Goal: Entertainment & Leisure: Consume media (video, audio)

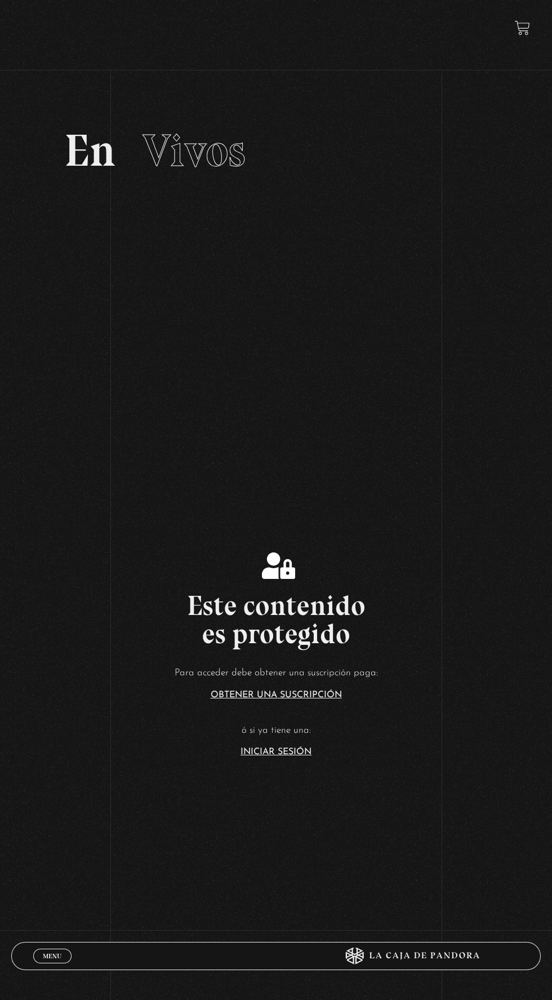
click at [285, 756] on link "Iniciar Sesión" at bounding box center [276, 751] width 71 height 9
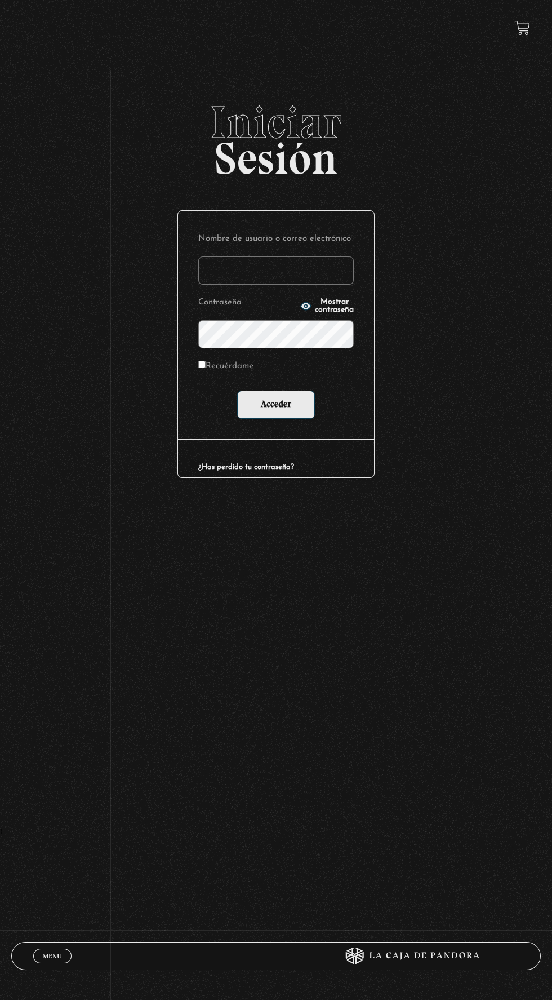
click at [304, 273] on input "Nombre de usuario o correo electrónico" at bounding box center [276, 270] width 156 height 28
type input "[EMAIL_ADDRESS][DOMAIN_NAME]"
click at [237, 390] on input "Acceder" at bounding box center [276, 404] width 78 height 28
click at [278, 413] on input "Acceder" at bounding box center [276, 404] width 78 height 28
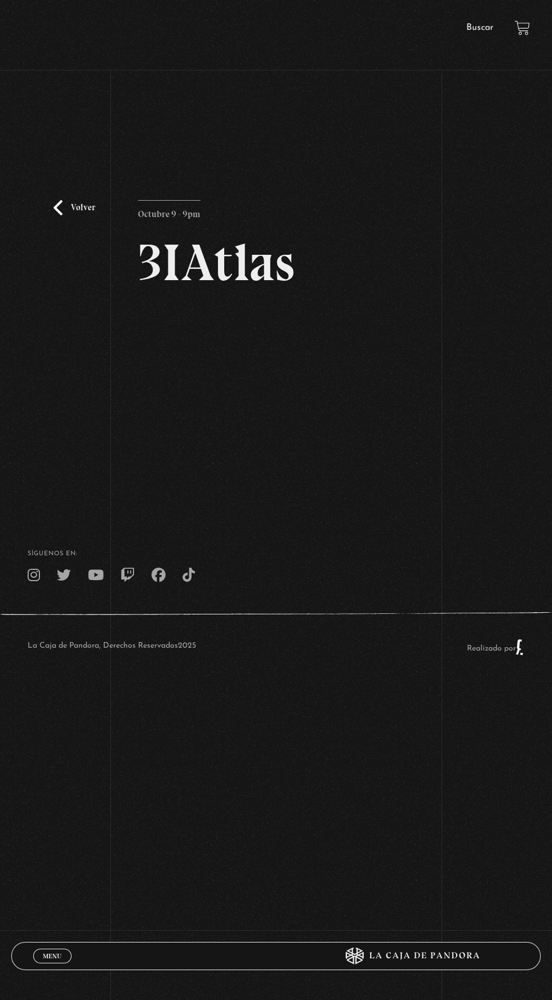
click at [417, 338] on div "Volver Octubre 9 - 9pm 3IAtlas" at bounding box center [276, 291] width 552 height 383
